Goal: Task Accomplishment & Management: Use online tool/utility

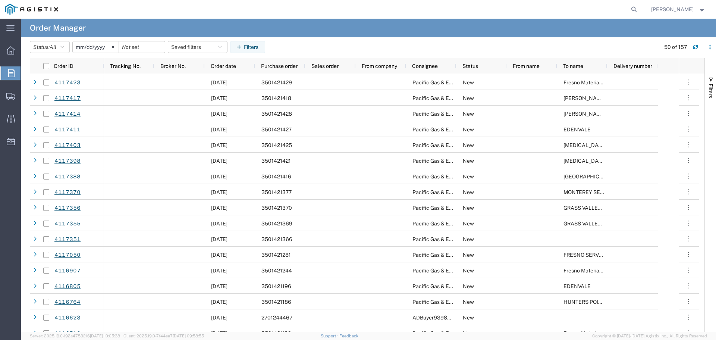
drag, startPoint x: 0, startPoint y: 0, endPoint x: 242, endPoint y: 46, distance: 246.7
click at [246, 46] on button "Filters" at bounding box center [247, 47] width 35 height 12
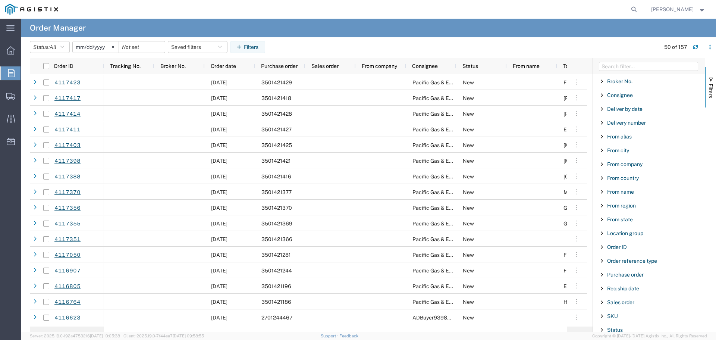
click at [623, 275] on span "Purchase order" at bounding box center [625, 274] width 37 height 6
click at [631, 304] on input "Filter Value" at bounding box center [651, 305] width 98 height 9
type input "3501420766"
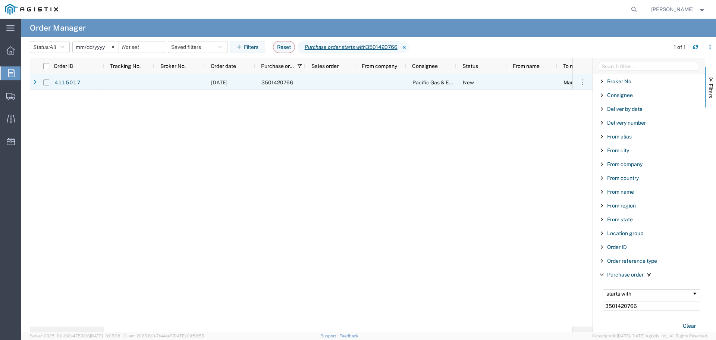
click at [47, 84] on input "Press Space to toggle row selection (unchecked)" at bounding box center [46, 82] width 6 height 6
checkbox input "true"
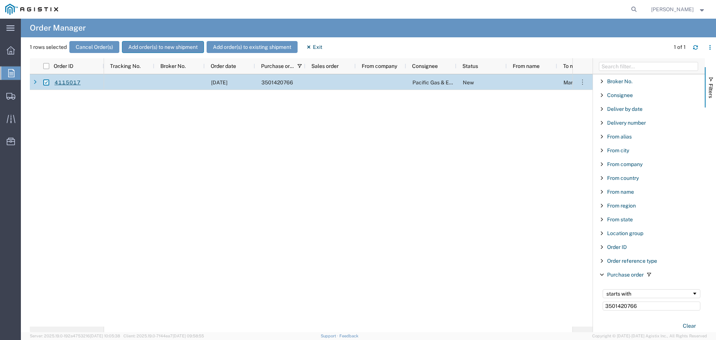
click at [137, 46] on button "Add order(s) to new shipment" at bounding box center [163, 47] width 82 height 12
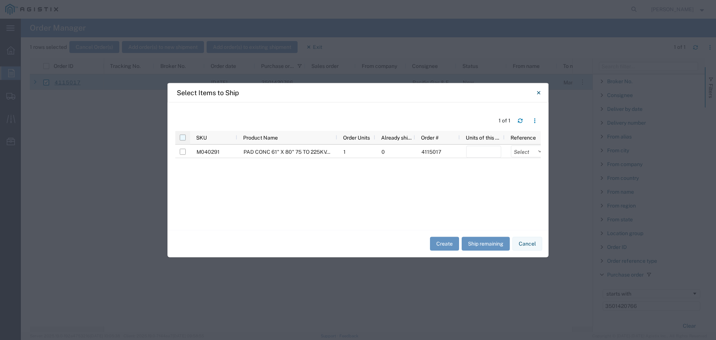
click at [182, 136] on input "checkbox" at bounding box center [183, 137] width 6 height 6
checkbox input "true"
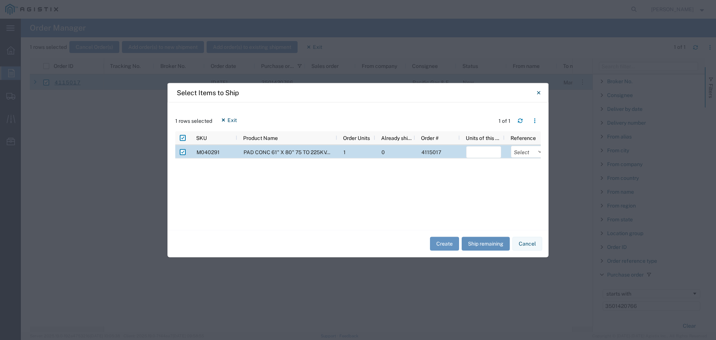
click at [489, 243] on button "Ship remaining" at bounding box center [486, 244] width 48 height 14
type input "1"
drag, startPoint x: 520, startPoint y: 152, endPoint x: 521, endPoint y: 157, distance: 4.6
click at [520, 152] on select "Select Purchase Order Delivery Number" at bounding box center [528, 151] width 35 height 12
select select "PURCHORD"
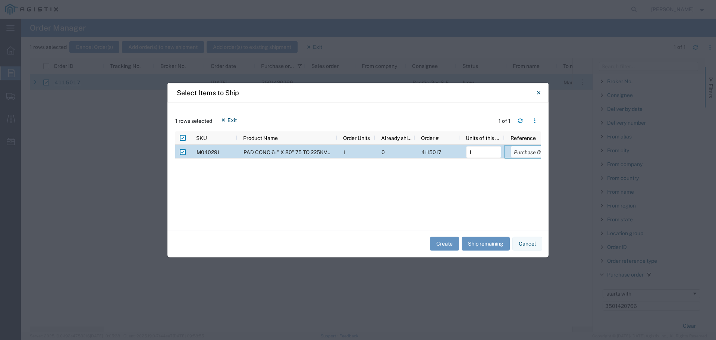
click at [511, 145] on select "Select Purchase Order Delivery Number" at bounding box center [528, 151] width 35 height 12
click at [448, 243] on button "Create" at bounding box center [444, 244] width 29 height 14
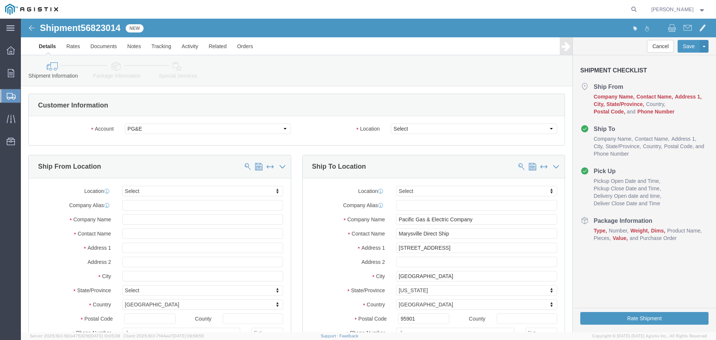
select select
click select "Select All Others [GEOGRAPHIC_DATA] [GEOGRAPHIC_DATA] [GEOGRAPHIC_DATA] [GEOGRA…"
drag, startPoint x: 393, startPoint y: 110, endPoint x: 393, endPoint y: 114, distance: 4.1
click select "Select All Others [GEOGRAPHIC_DATA] [GEOGRAPHIC_DATA] [GEOGRAPHIC_DATA] [GEOGRA…"
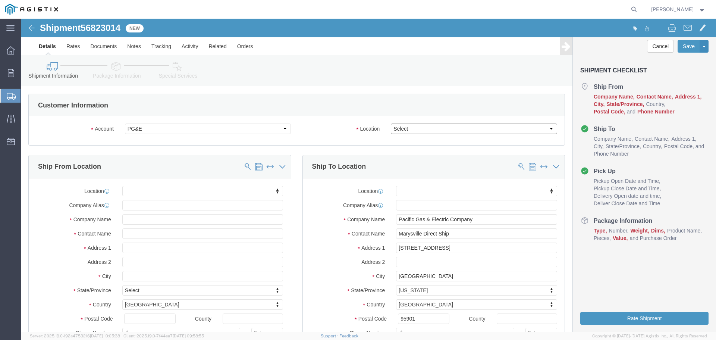
select select "23082"
click select "Select All Others [GEOGRAPHIC_DATA] [GEOGRAPHIC_DATA] [GEOGRAPHIC_DATA] [GEOGRA…"
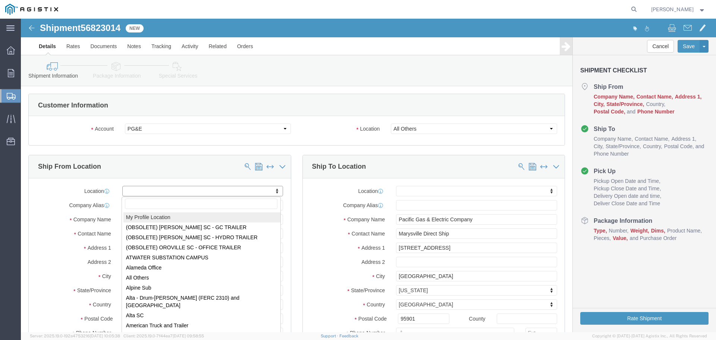
select select "MYPROFILE"
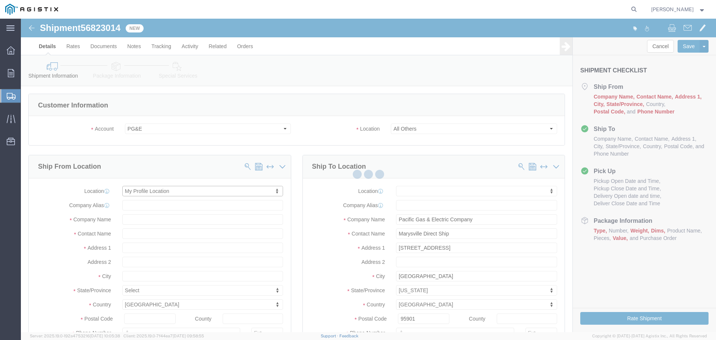
type input "[STREET_ADDRESS]"
type input "94566"
type input "[PHONE_NUMBER]"
type input "[PERSON_NAME][EMAIL_ADDRESS][PERSON_NAME][DOMAIN_NAME]"
checkbox input "true"
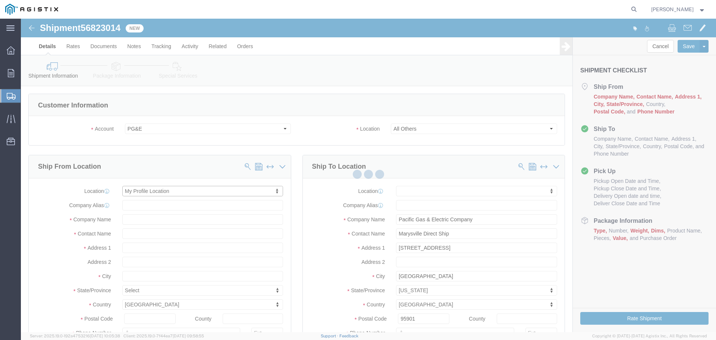
type input "Oldcastle Precast Inc"
type input "[PERSON_NAME]"
type input "PLEASANTON"
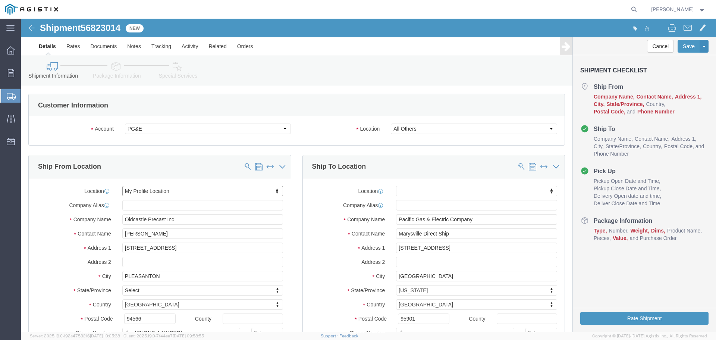
select select "CA"
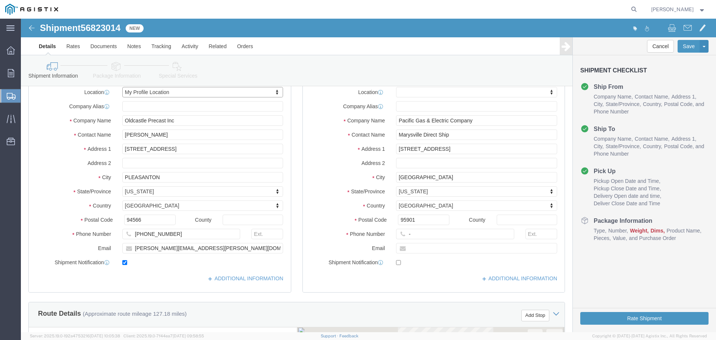
scroll to position [112, 0]
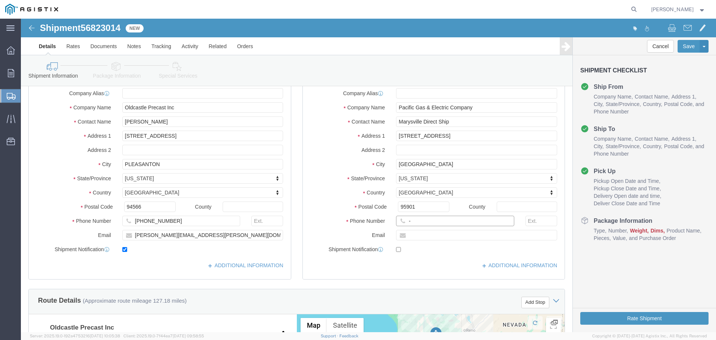
click input "-"
type input "123-456-7891"
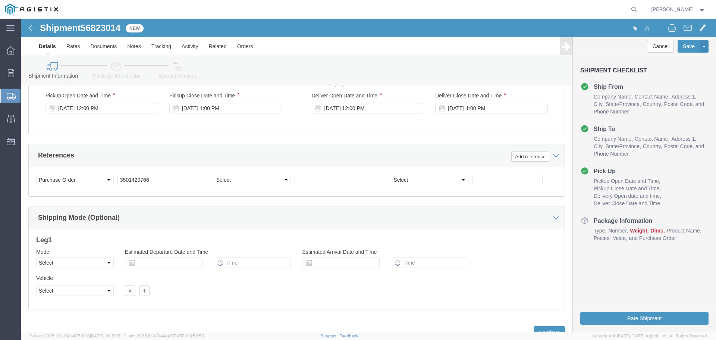
scroll to position [506, 0]
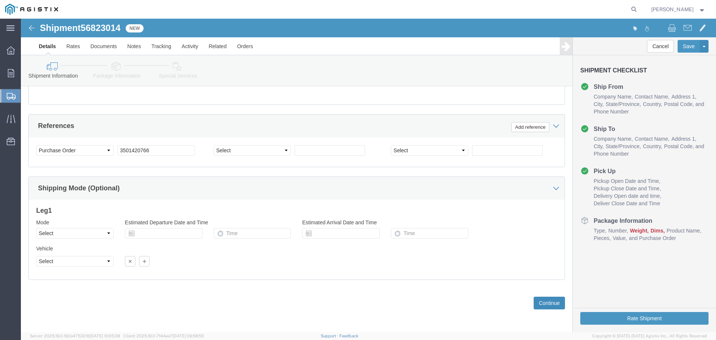
click button "Continue"
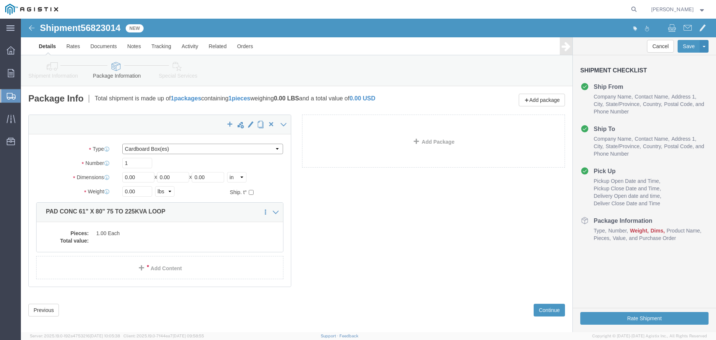
click select "Select Bulk Bundle(s) Cardboard Box(es) Carton(s) Crate(s) Drum(s) (Fiberboard)…"
select select "YRPK"
click select "Select Bulk Bundle(s) Cardboard Box(es) Carton(s) Crate(s) Drum(s) (Fiberboard)…"
drag, startPoint x: 114, startPoint y: 158, endPoint x: 85, endPoint y: 158, distance: 28.3
click div "Dimensions Length 0.00 x Width 0.00 x Height 0.00 Select cm ft in"
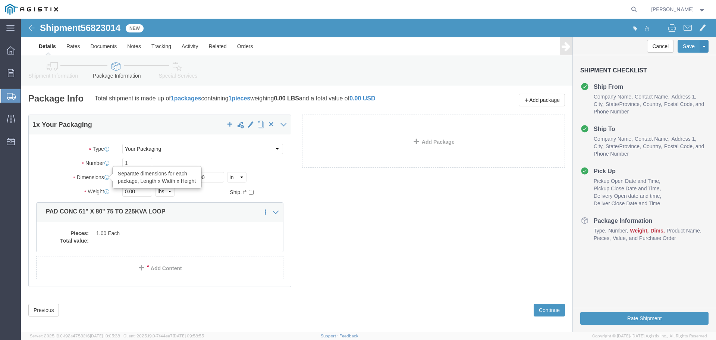
type input "61"
type input "80"
type input "6"
type input "2253"
click dd "1.00 Each"
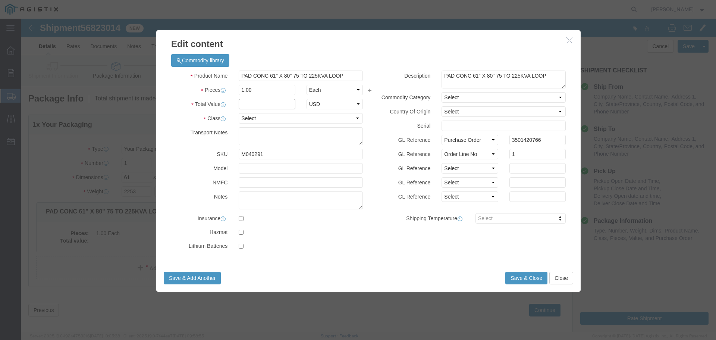
click input "text"
type input "1"
select select "USD"
select select "55"
click button "Save & Close"
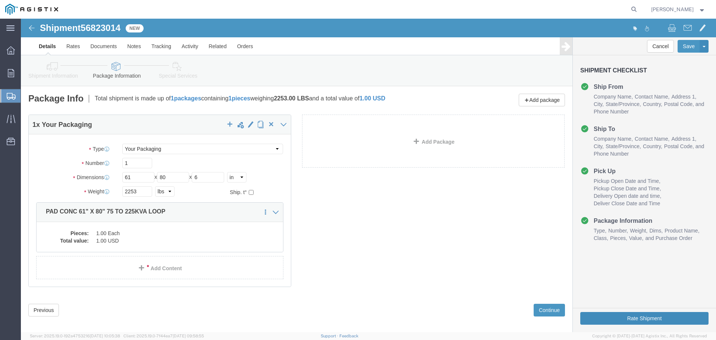
click button "Rate Shipment"
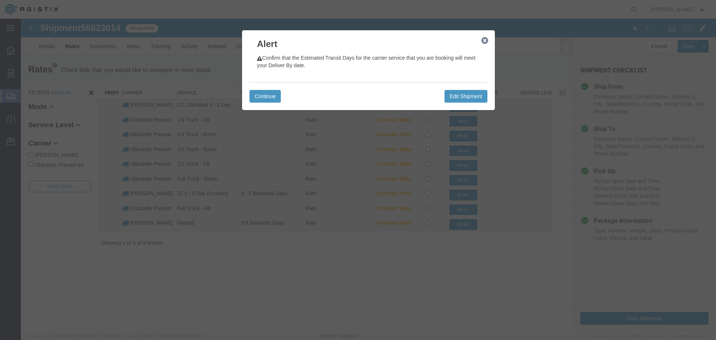
click at [483, 43] on icon "button" at bounding box center [484, 41] width 7 height 6
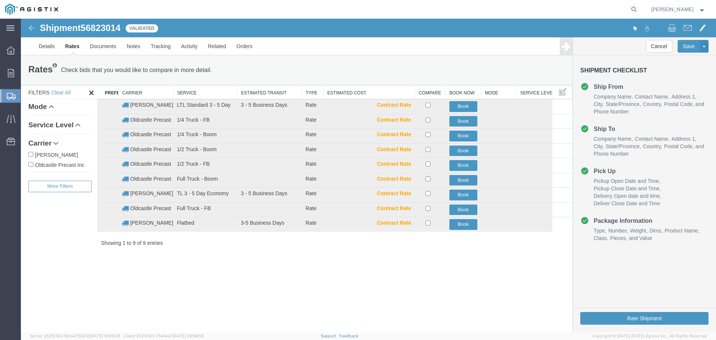
click at [66, 167] on label "Oldcastle Precast Inc" at bounding box center [59, 164] width 63 height 8
click at [33, 167] on input "Oldcastle Precast Inc" at bounding box center [30, 164] width 5 height 5
checkbox input "true"
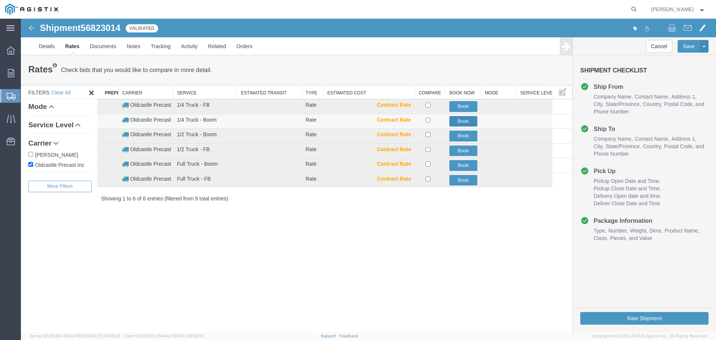
click at [460, 122] on button "Book" at bounding box center [463, 121] width 28 height 11
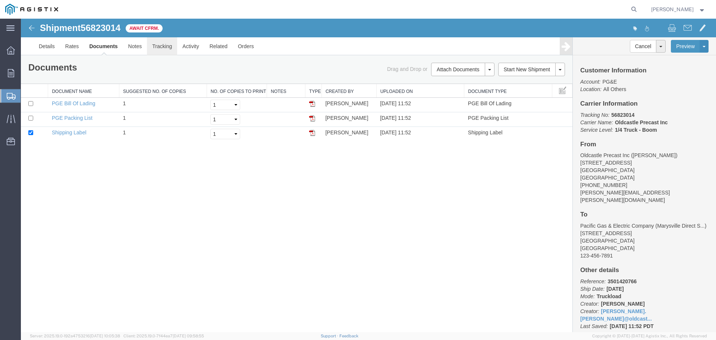
click at [159, 45] on link "Tracking" at bounding box center [162, 46] width 30 height 18
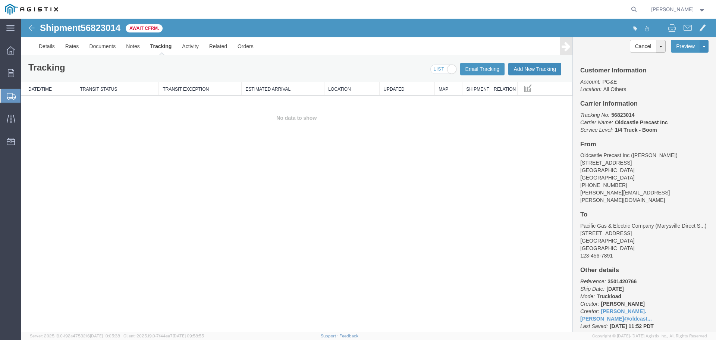
click at [522, 70] on button "Add New Tracking" at bounding box center [534, 69] width 53 height 13
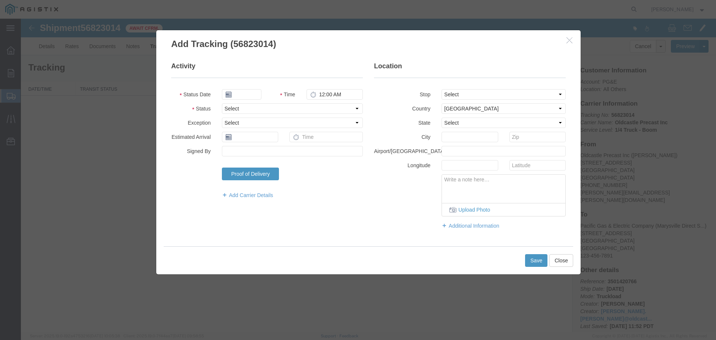
type input "[DATE]"
type input "12:00 PM"
click at [243, 107] on select "Select Arrival Notice Available Arrival Notice Imported Arrive at Delivery Loca…" at bounding box center [292, 108] width 141 height 10
select select "DELIVRED"
click at [222, 103] on select "Select Arrival Notice Available Arrival Notice Imported Arrive at Delivery Loca…" at bounding box center [292, 108] width 141 height 10
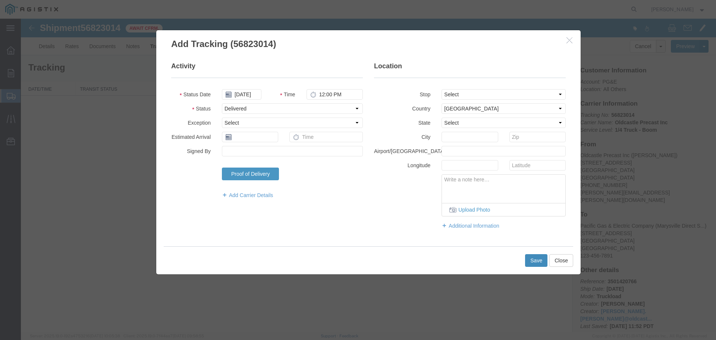
click at [531, 255] on button "Save" at bounding box center [536, 260] width 22 height 13
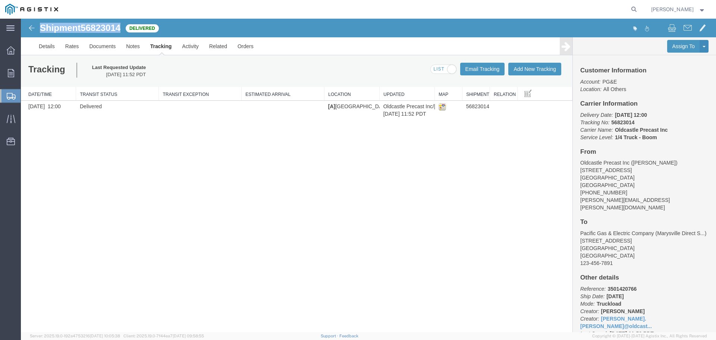
drag, startPoint x: 41, startPoint y: 28, endPoint x: 122, endPoint y: 28, distance: 80.9
click at [120, 28] on h1 "Shipment 56823014" at bounding box center [80, 28] width 81 height 10
copy h1 "Shipment 56823014"
click at [185, 177] on div "Shipment 56823014 1 of 1 Delivered Details Rates Documents Notes Tracking Activ…" at bounding box center [368, 175] width 695 height 313
click at [10, 73] on icon at bounding box center [11, 73] width 6 height 8
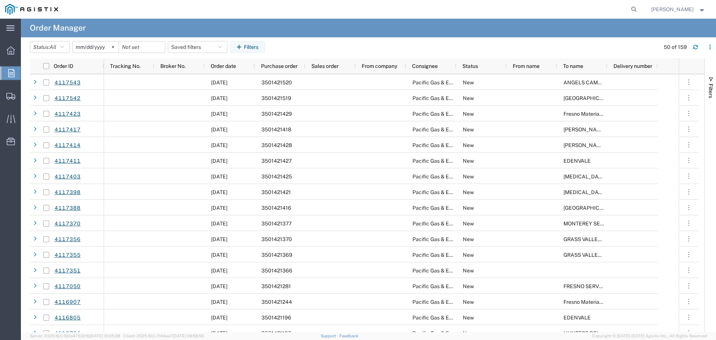
click at [94, 45] on input "[DATE]" at bounding box center [96, 46] width 46 height 11
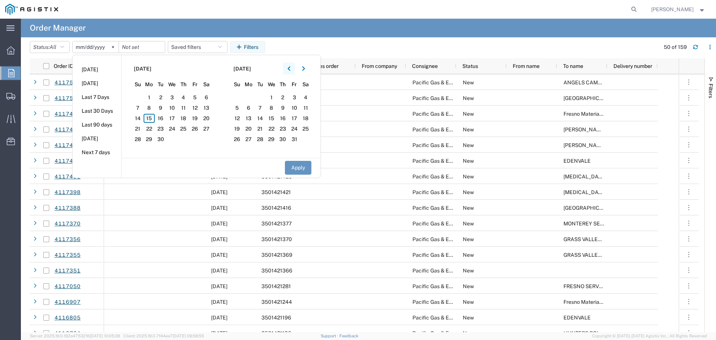
click at [290, 69] on icon "button" at bounding box center [288, 68] width 3 height 5
click at [187, 96] on span "1" at bounding box center [184, 97] width 12 height 9
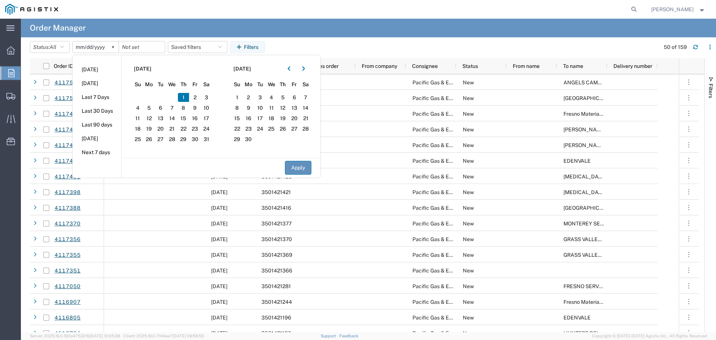
click at [297, 168] on button "Apply" at bounding box center [298, 168] width 26 height 14
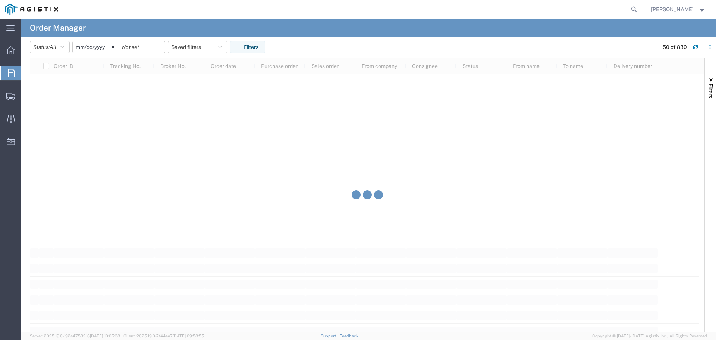
scroll to position [11140, 0]
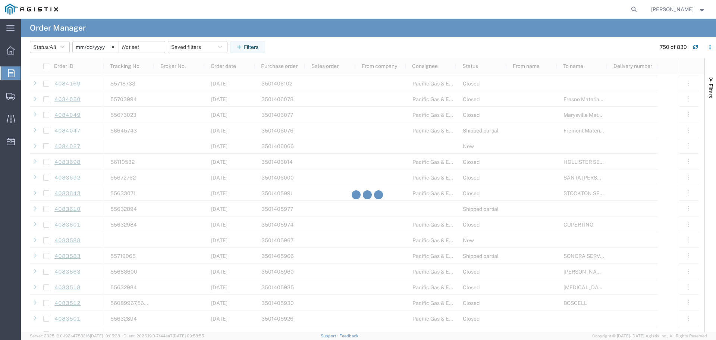
scroll to position [11103, 0]
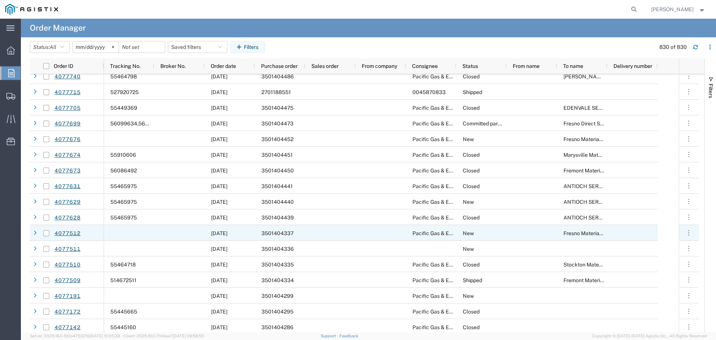
scroll to position [12728, 0]
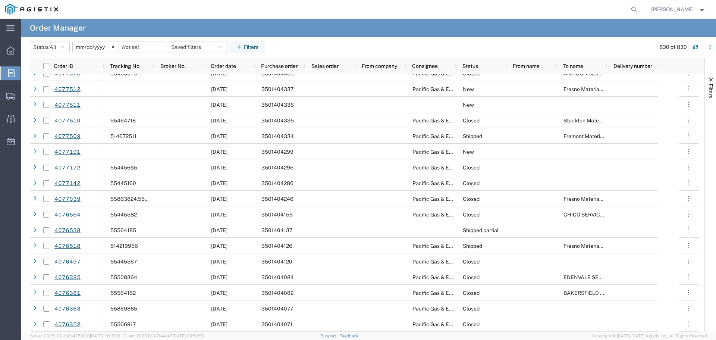
click at [92, 48] on input "[DATE]" at bounding box center [96, 46] width 46 height 11
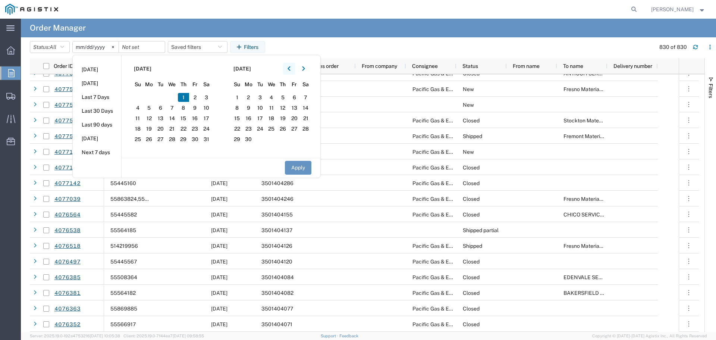
click at [290, 67] on icon "button" at bounding box center [288, 68] width 3 height 5
click at [165, 95] on span "1" at bounding box center [161, 97] width 12 height 9
click at [303, 167] on button "Apply" at bounding box center [298, 168] width 26 height 14
type input "[DATE]"
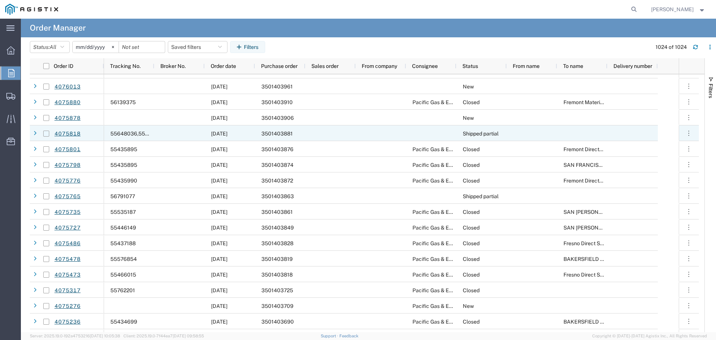
click at [47, 133] on input "Press Space to toggle row selection (unchecked)" at bounding box center [46, 133] width 6 height 6
checkbox input "true"
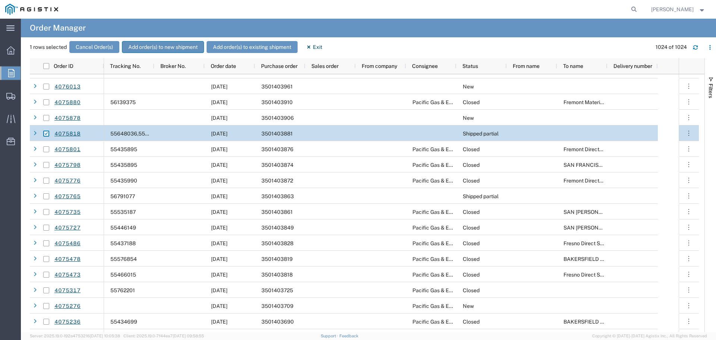
click at [142, 43] on button "Add order(s) to new shipment" at bounding box center [163, 47] width 82 height 12
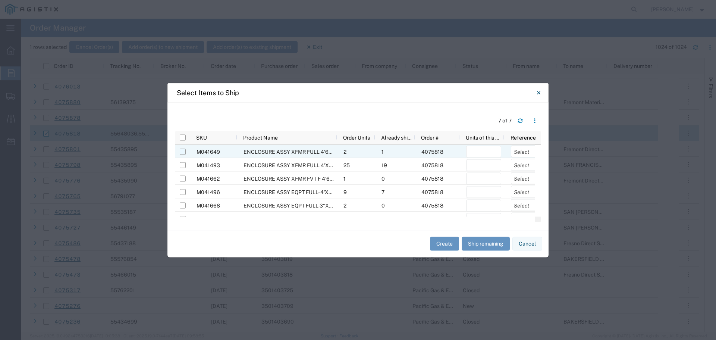
click at [183, 152] on input "Press Space to toggle row selection (unchecked)" at bounding box center [183, 151] width 6 height 6
checkbox input "true"
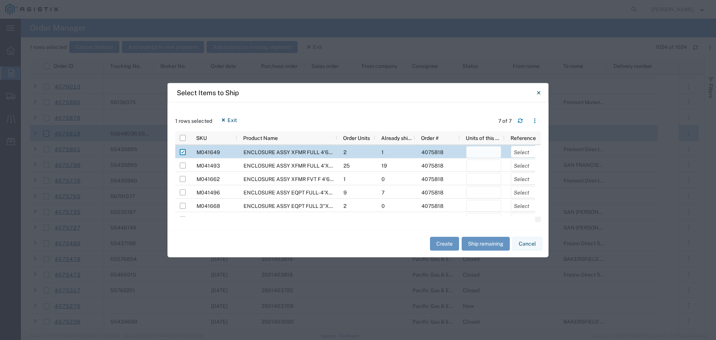
click at [481, 154] on input "number" at bounding box center [483, 152] width 35 height 12
type input "1"
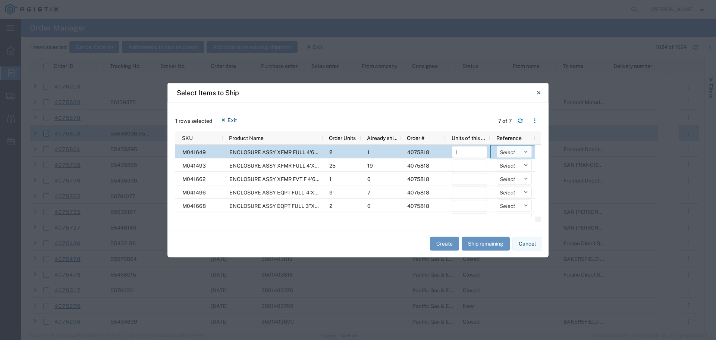
click at [508, 150] on select "Select Purchase Order Delivery Number" at bounding box center [514, 151] width 35 height 12
select select "PURCHORD"
click at [497, 145] on select "Select Purchase Order Delivery Number" at bounding box center [514, 151] width 35 height 12
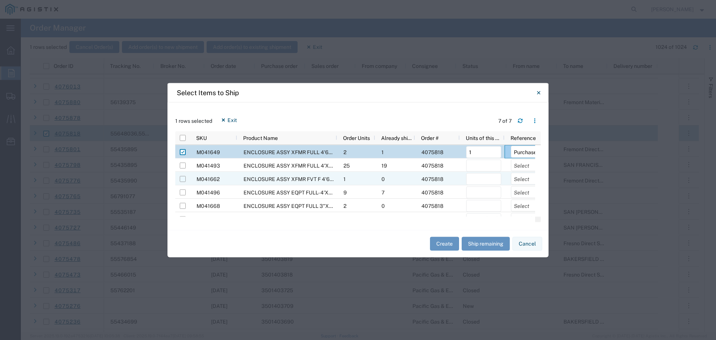
click at [182, 178] on input "Press Space to toggle row selection (unchecked)" at bounding box center [183, 179] width 6 height 6
checkbox input "true"
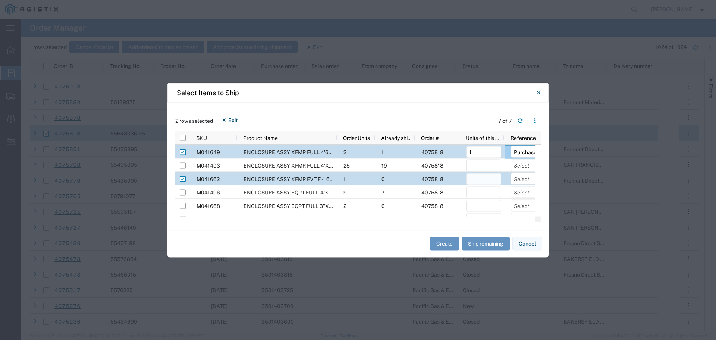
click at [481, 180] on input "number" at bounding box center [483, 179] width 35 height 12
type input "1"
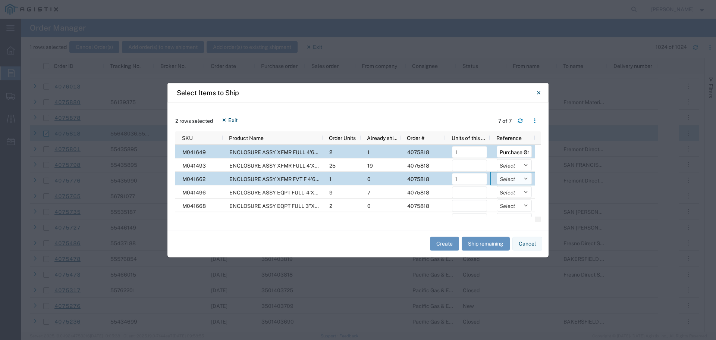
click at [514, 178] on select "Select Purchase Order Delivery Number" at bounding box center [514, 178] width 35 height 12
select select "PURCHORD"
click at [497, 172] on select "Select Purchase Order Delivery Number" at bounding box center [514, 178] width 35 height 12
click at [437, 240] on button "Create" at bounding box center [444, 244] width 29 height 14
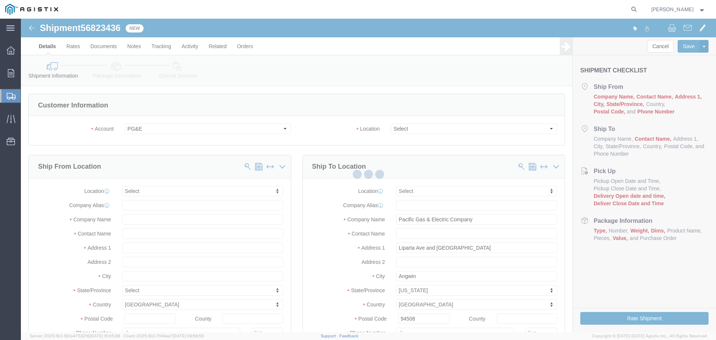
select select
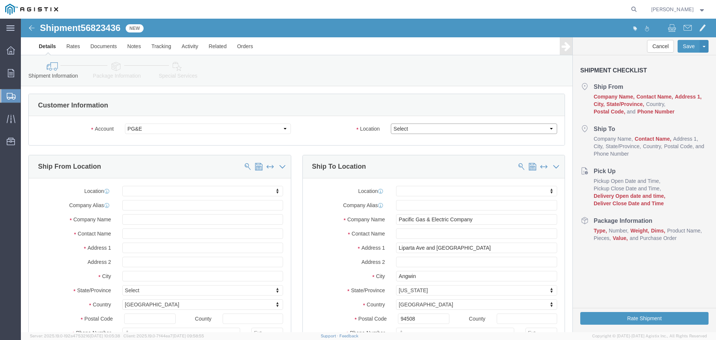
click select "Select All Others [GEOGRAPHIC_DATA] [GEOGRAPHIC_DATA] [GEOGRAPHIC_DATA] [GEOGRA…"
select select "23082"
click select "Select All Others [GEOGRAPHIC_DATA] [GEOGRAPHIC_DATA] [GEOGRAPHIC_DATA] [GEOGRA…"
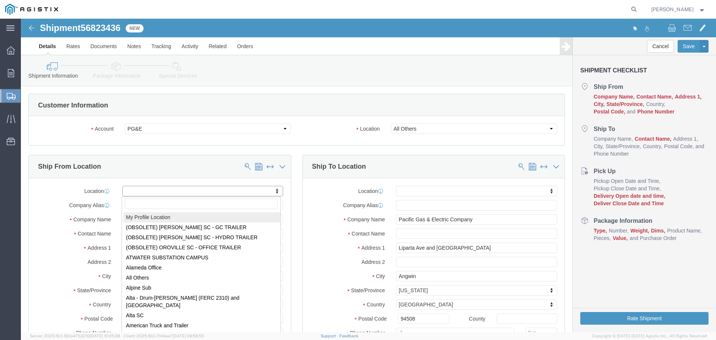
select select "MYPROFILE"
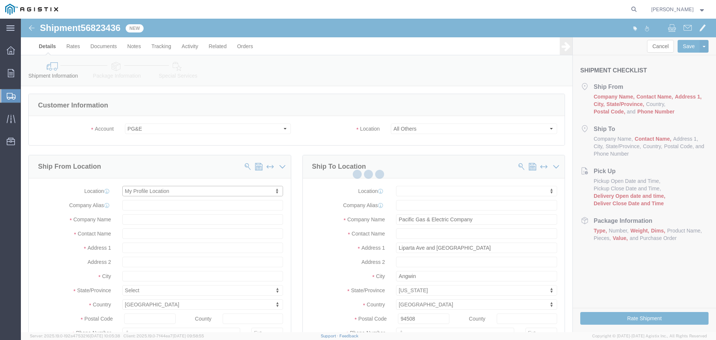
type input "[STREET_ADDRESS]"
type input "94566"
type input "[PHONE_NUMBER]"
type input "[PERSON_NAME][EMAIL_ADDRESS][PERSON_NAME][DOMAIN_NAME]"
checkbox input "true"
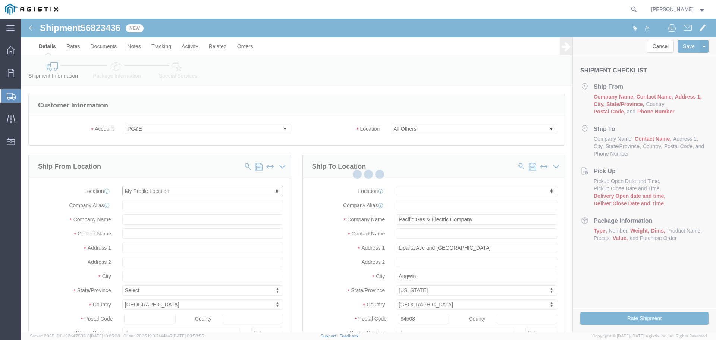
type input "Oldcastle Precast Inc"
type input "[PERSON_NAME]"
type input "PLEASANTON"
select select "CA"
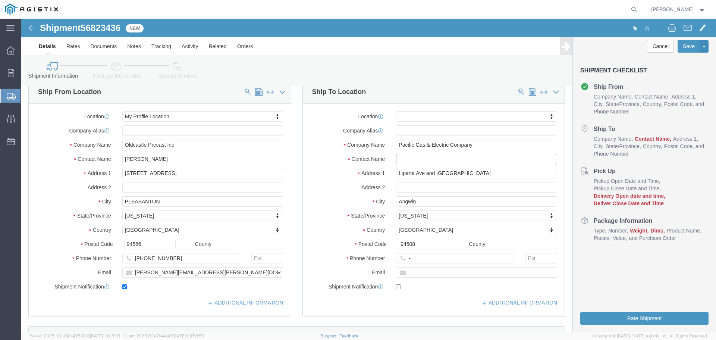
click input "text"
type input "Angwin Job"
type input "123-456-7891"
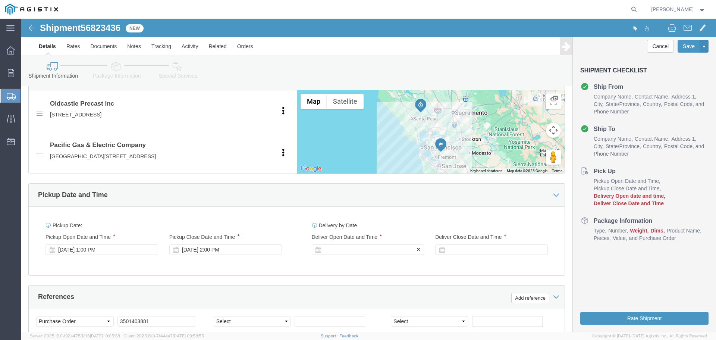
click div
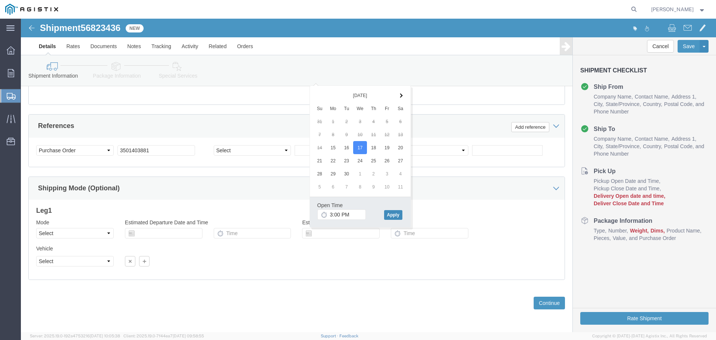
click button "Apply"
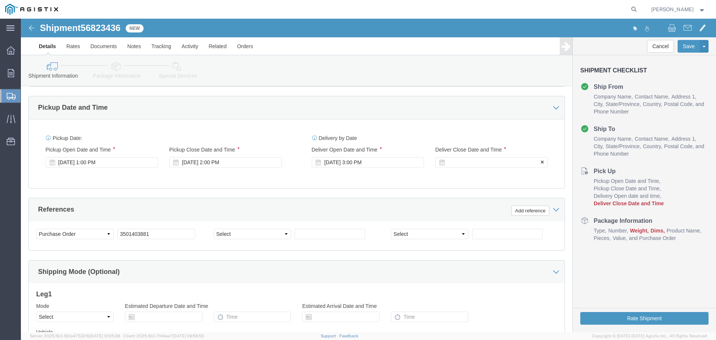
scroll to position [394, 0]
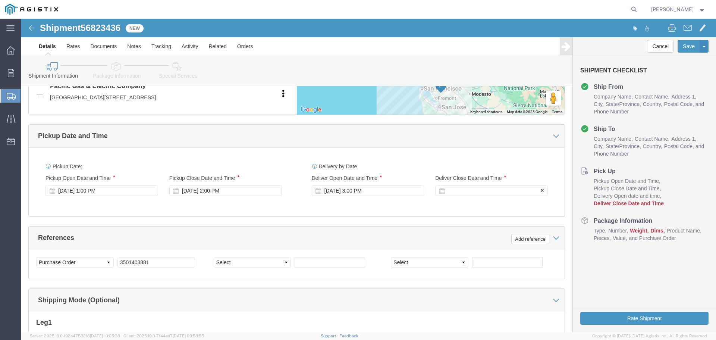
click div
click button "Apply"
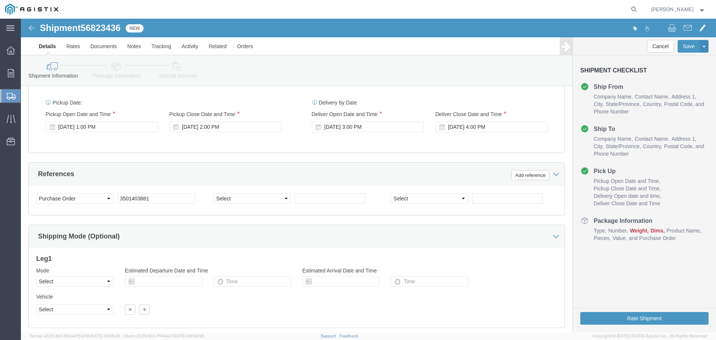
scroll to position [506, 0]
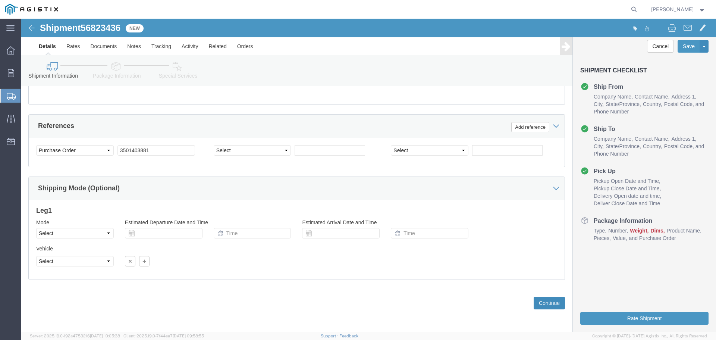
click button "Continue"
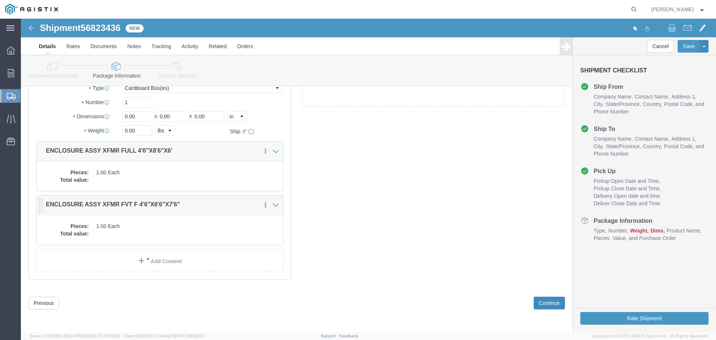
scroll to position [18, 0]
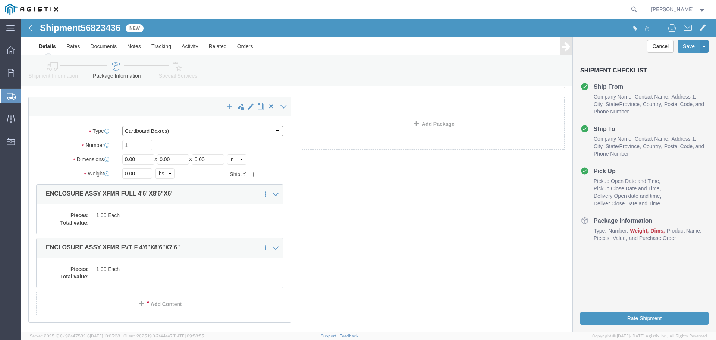
click select "Select Bulk Bundle(s) Cardboard Box(es) Carton(s) Crate(s) Drum(s) (Fiberboard)…"
select select "YRPK"
click select "Select Bulk Bundle(s) Cardboard Box(es) Carton(s) Crate(s) Drum(s) (Fiberboard)…"
drag, startPoint x: 111, startPoint y: 125, endPoint x: 102, endPoint y: 124, distance: 9.8
click input "1"
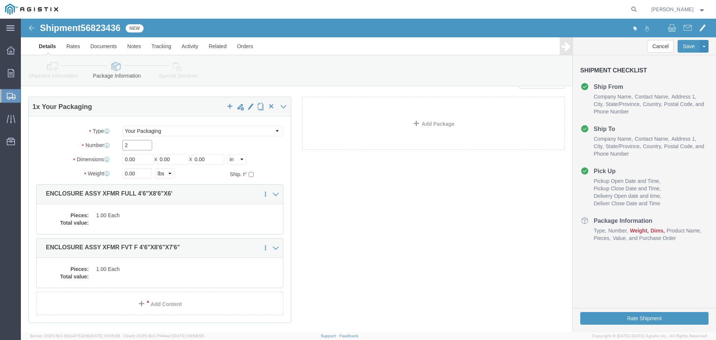
type input "2"
type input "54"
type input "102"
type input "84"
drag, startPoint x: 115, startPoint y: 156, endPoint x: 96, endPoint y: 155, distance: 18.7
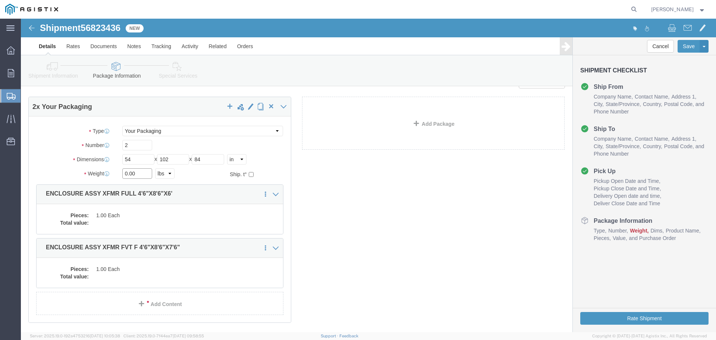
click div "0.00 Select kgs lbs"
type input "41012"
click dd "1.00 Each"
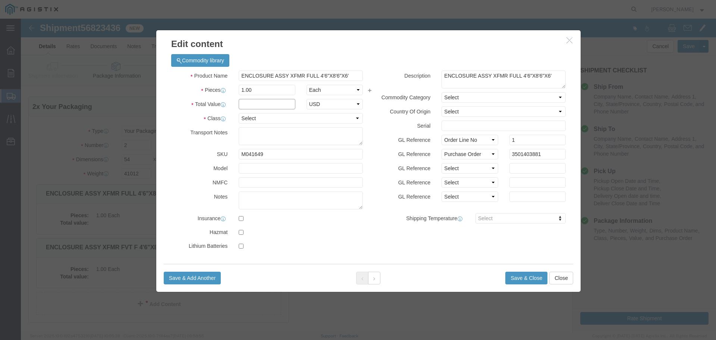
click input "text"
type input "1"
select select "USD"
select select "55"
click button "Save & Close"
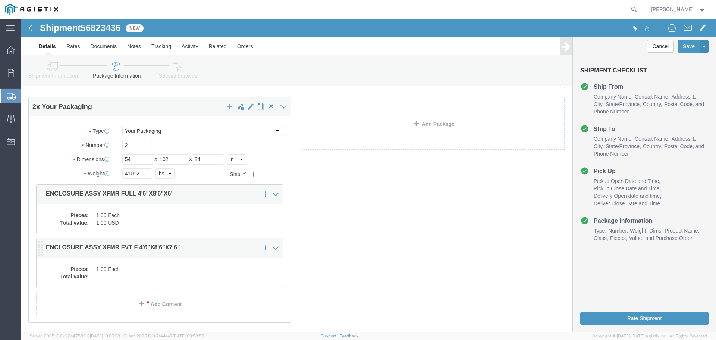
click dd "1.00 Each"
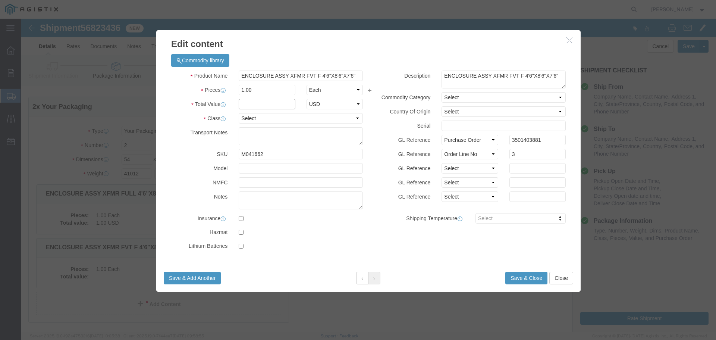
click input "text"
type input "1"
select select "USD"
select select "55"
click button "Save & Close"
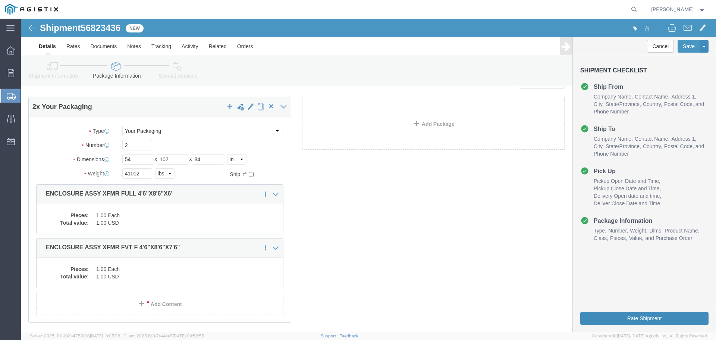
click button "Rate Shipment"
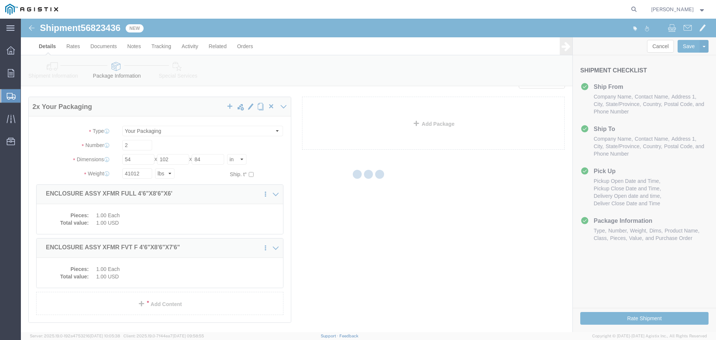
scroll to position [0, 0]
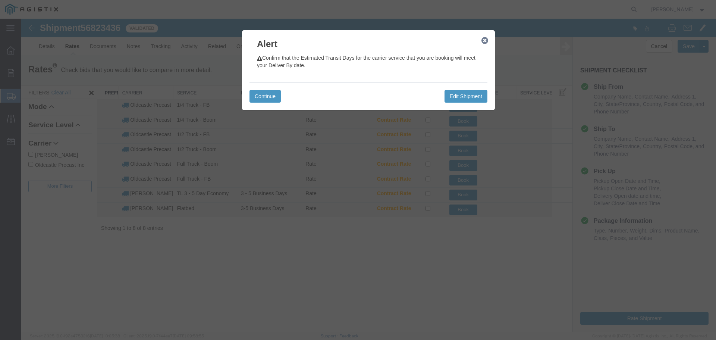
click at [481, 42] on icon "button" at bounding box center [484, 41] width 7 height 6
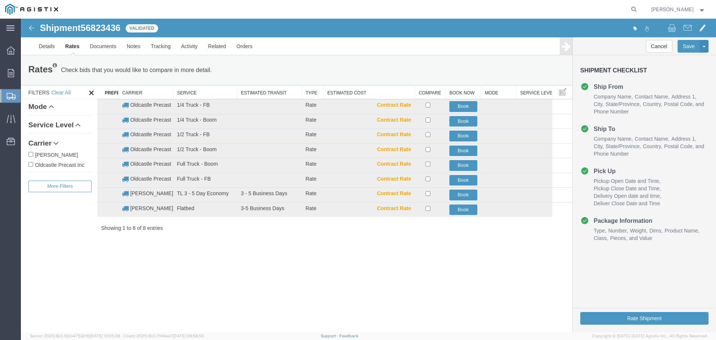
click at [60, 166] on label "Oldcastle Precast Inc" at bounding box center [59, 164] width 63 height 8
click at [33, 166] on input "Oldcastle Precast Inc" at bounding box center [30, 164] width 5 height 5
checkbox input "true"
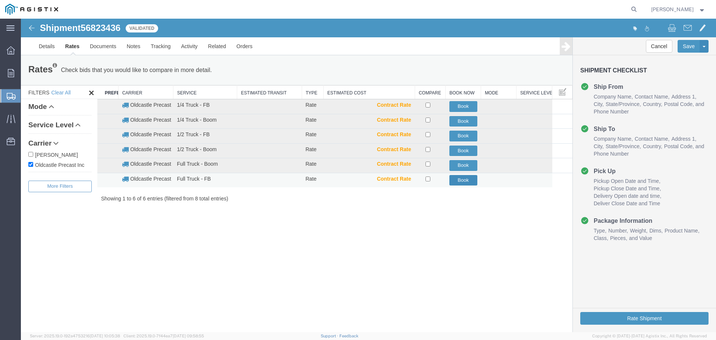
click at [467, 179] on button "Book" at bounding box center [463, 180] width 28 height 11
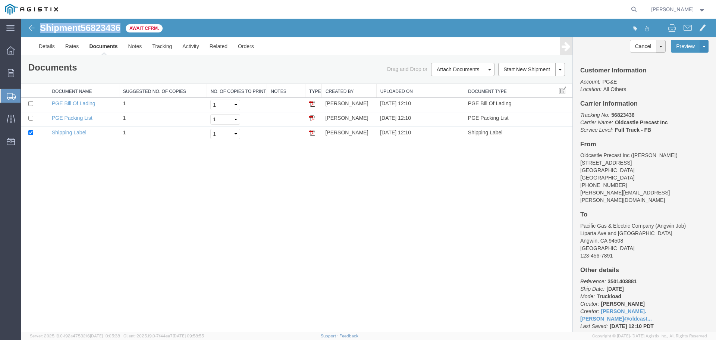
drag, startPoint x: 41, startPoint y: 27, endPoint x: 122, endPoint y: 30, distance: 80.2
click at [120, 30] on h1 "Shipment 56823436" at bounding box center [80, 28] width 81 height 10
copy h1 "Shipment 56823436"
click at [165, 50] on link "Tracking" at bounding box center [162, 46] width 30 height 18
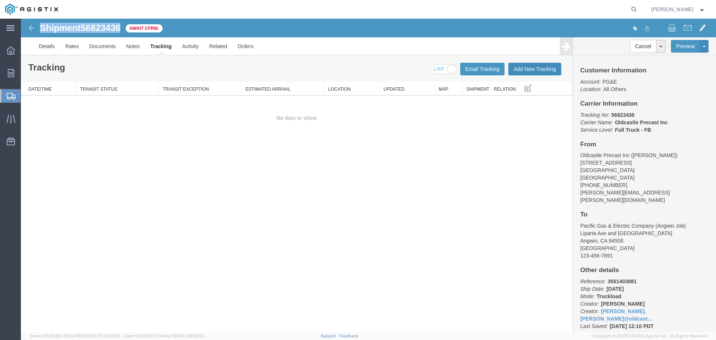
click at [539, 69] on button "Add New Tracking" at bounding box center [534, 69] width 53 height 13
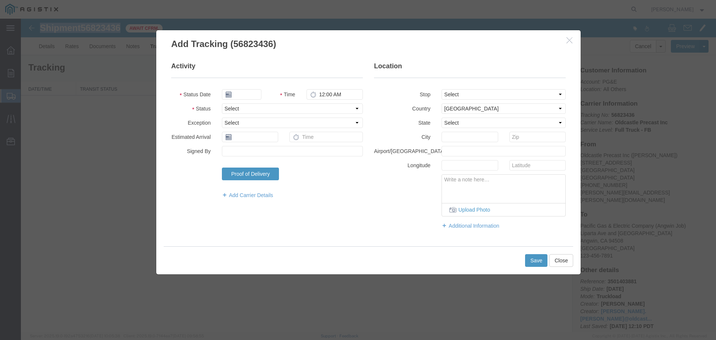
type input "[DATE]"
type input "1:00 PM"
click at [243, 105] on select "Select Arrival Notice Available Arrival Notice Imported Arrive at Delivery Loca…" at bounding box center [292, 108] width 141 height 10
select select "DELIVRED"
click at [222, 103] on select "Select Arrival Notice Available Arrival Notice Imported Arrive at Delivery Loca…" at bounding box center [292, 108] width 141 height 10
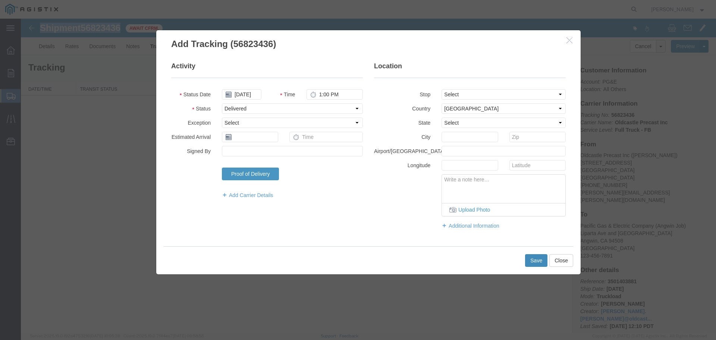
click at [541, 258] on button "Save" at bounding box center [536, 260] width 22 height 13
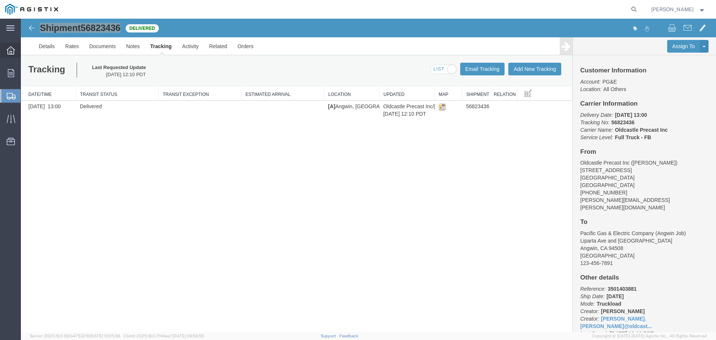
drag, startPoint x: 12, startPoint y: 69, endPoint x: 20, endPoint y: 57, distance: 14.4
click at [12, 69] on div at bounding box center [10, 73] width 21 height 15
